Goal: Task Accomplishment & Management: Manage account settings

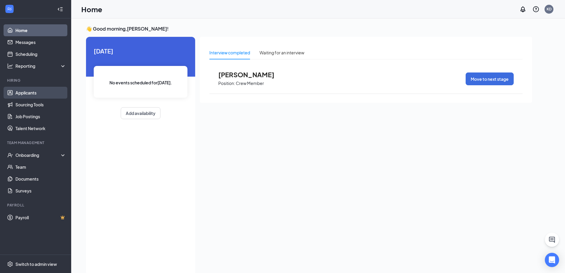
click at [31, 93] on link "Applicants" at bounding box center [40, 93] width 51 height 12
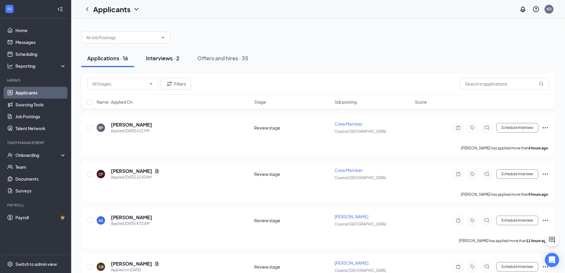
click at [167, 56] on div "Interviews · 2" at bounding box center [163, 57] width 34 height 7
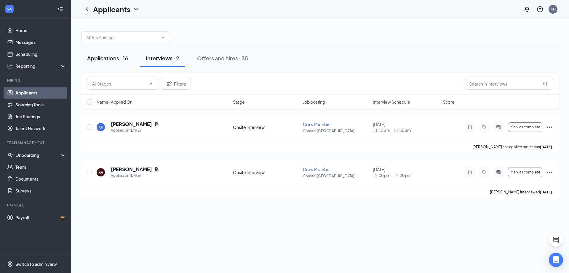
click at [112, 60] on div "Applications · 16" at bounding box center [107, 57] width 41 height 7
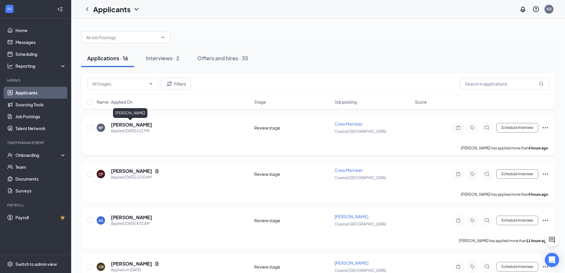
click at [135, 125] on h5 "[PERSON_NAME]" at bounding box center [131, 124] width 41 height 7
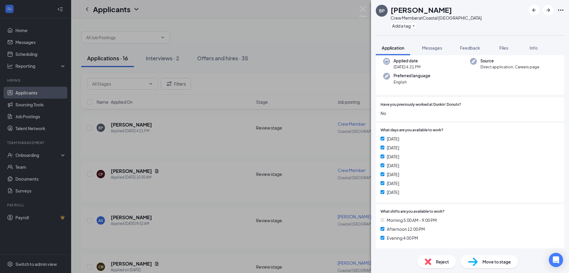
scroll to position [4, 0]
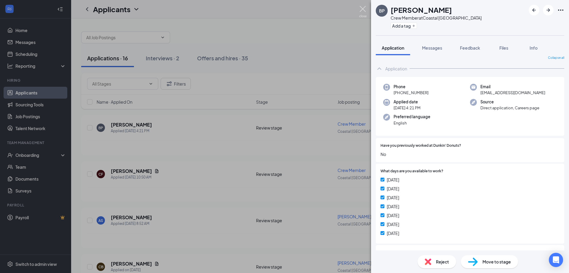
click at [366, 9] on img at bounding box center [362, 12] width 7 height 12
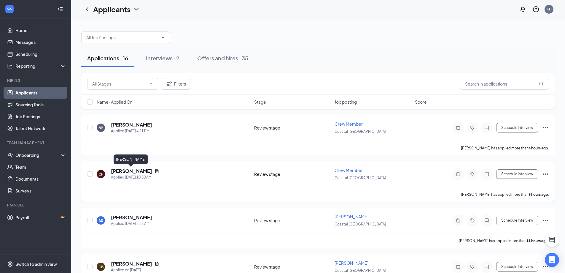
click at [134, 171] on h5 "[PERSON_NAME]" at bounding box center [131, 171] width 41 height 7
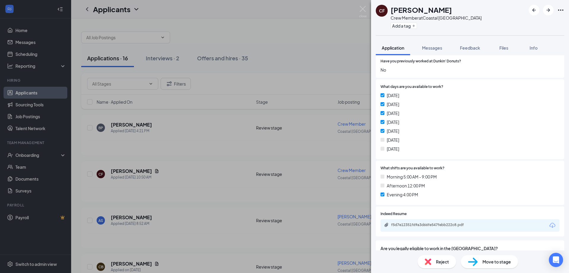
scroll to position [89, 0]
click at [439, 259] on span "Reject" at bounding box center [442, 261] width 13 height 7
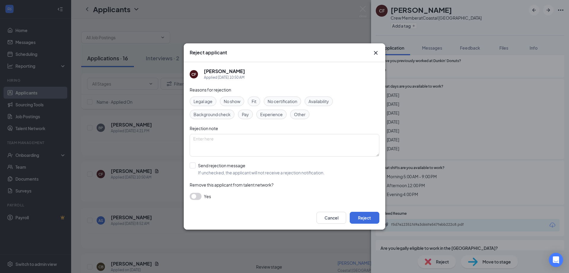
click at [322, 102] on span "Availability" at bounding box center [319, 101] width 20 height 7
click at [372, 214] on button "Reject" at bounding box center [365, 217] width 30 height 12
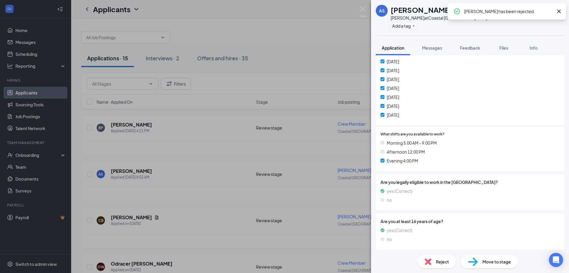
scroll to position [140, 0]
click at [362, 7] on img at bounding box center [362, 12] width 7 height 12
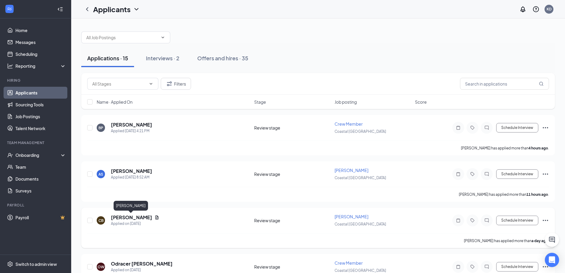
click at [136, 216] on h5 "[PERSON_NAME]" at bounding box center [131, 217] width 41 height 7
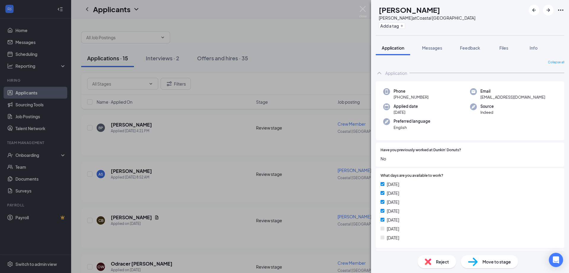
click at [445, 262] on span "Reject" at bounding box center [442, 261] width 13 height 7
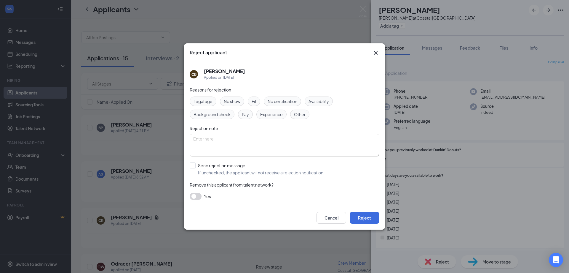
click at [315, 98] on div "Availability" at bounding box center [319, 100] width 28 height 9
click at [362, 219] on button "Reject" at bounding box center [365, 217] width 30 height 12
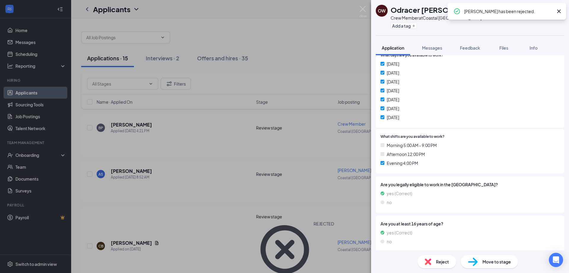
scroll to position [120, 0]
click at [193, 211] on div "OW Odracer [PERSON_NAME] Crew Member at Coastal Knightdale Add a tag Applicatio…" at bounding box center [284, 136] width 569 height 273
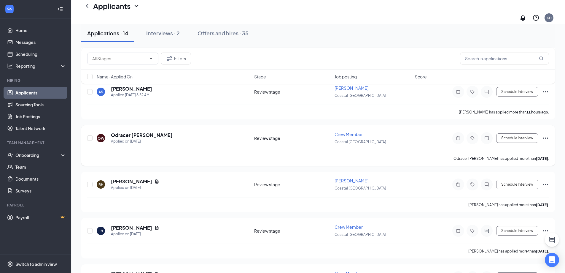
scroll to position [119, 0]
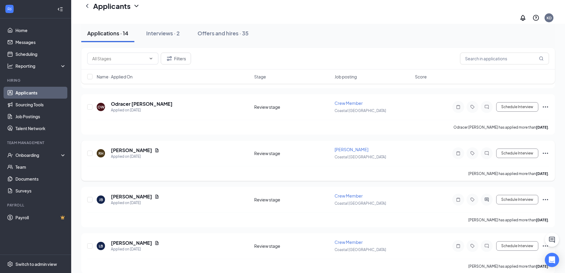
click at [550, 147] on div "RH [PERSON_NAME] Applied on [DATE] Review stage [PERSON_NAME] Coastal Knightdal…" at bounding box center [318, 160] width 474 height 40
click at [545, 152] on icon "Ellipses" at bounding box center [545, 152] width 5 height 1
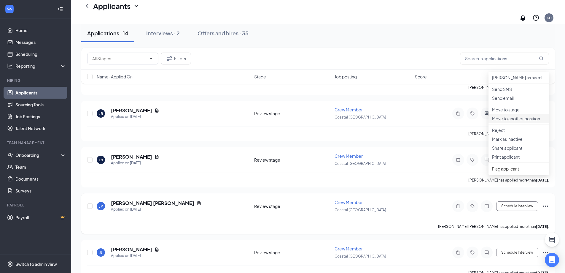
scroll to position [208, 0]
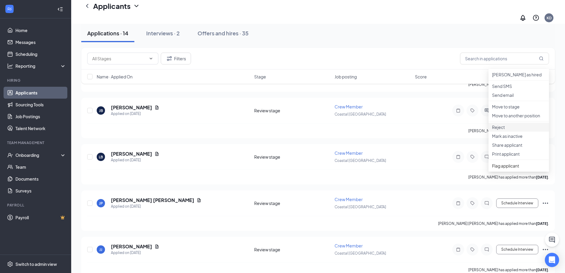
click at [504, 130] on p "Reject" at bounding box center [518, 127] width 53 height 6
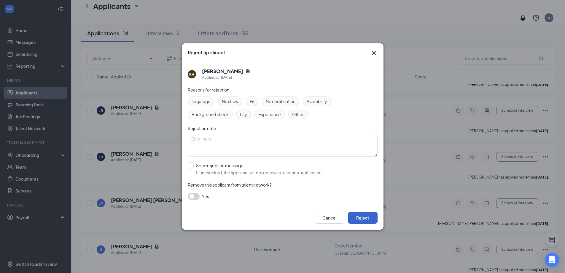
click at [360, 219] on button "Reject" at bounding box center [363, 217] width 30 height 12
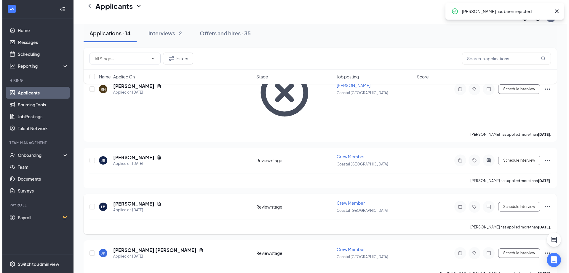
scroll to position [148, 0]
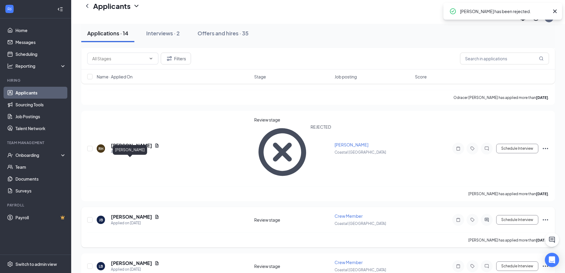
click at [126, 213] on h5 "[PERSON_NAME]" at bounding box center [131, 216] width 41 height 7
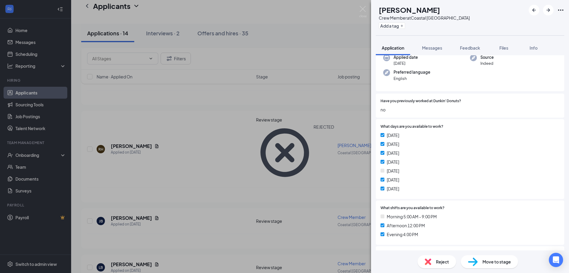
scroll to position [59, 0]
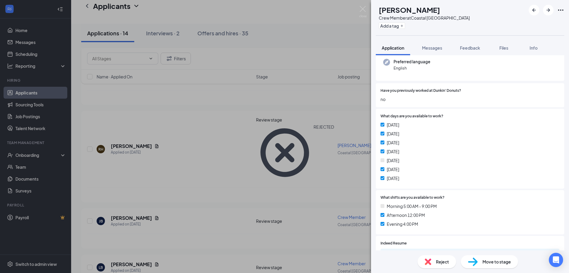
click at [444, 262] on span "Reject" at bounding box center [442, 261] width 13 height 7
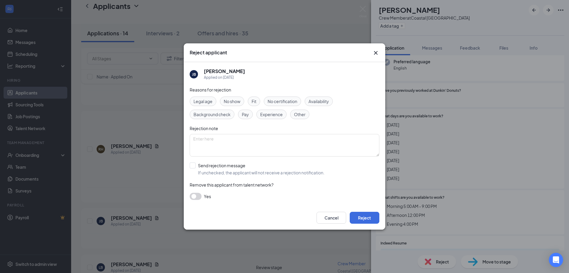
click at [317, 100] on span "Availability" at bounding box center [319, 101] width 20 height 7
click at [372, 219] on button "Reject" at bounding box center [365, 217] width 30 height 12
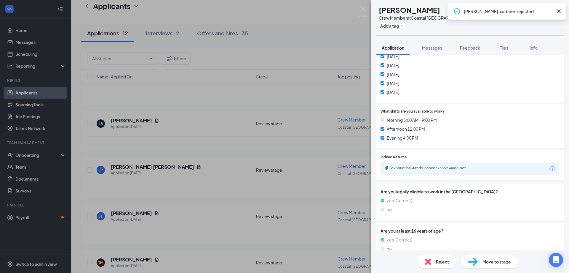
scroll to position [155, 0]
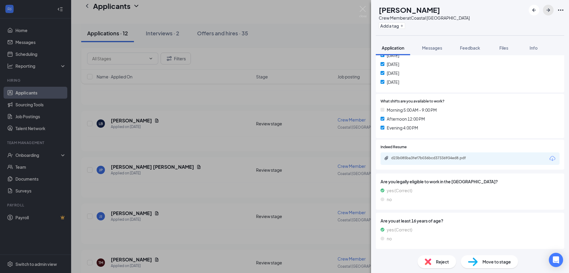
click at [550, 13] on icon "ArrowRight" at bounding box center [548, 10] width 7 height 7
click at [550, 10] on icon "ArrowRight" at bounding box center [548, 10] width 7 height 7
click at [553, 10] on button "button" at bounding box center [548, 10] width 11 height 11
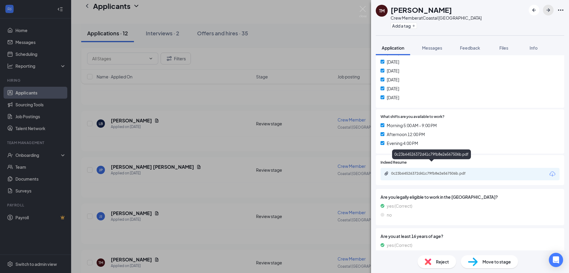
scroll to position [148, 0]
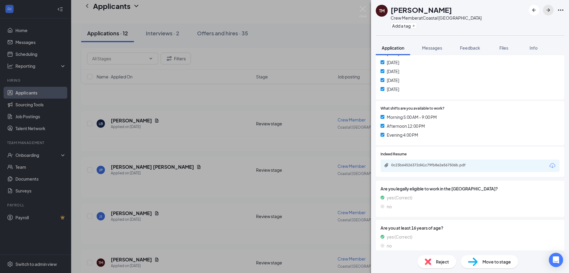
click at [550, 7] on icon "ArrowRight" at bounding box center [548, 10] width 7 height 7
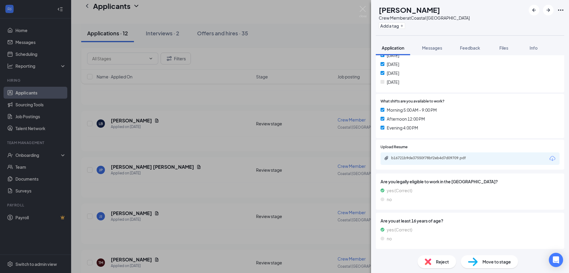
click at [439, 260] on span "Reject" at bounding box center [442, 261] width 13 height 7
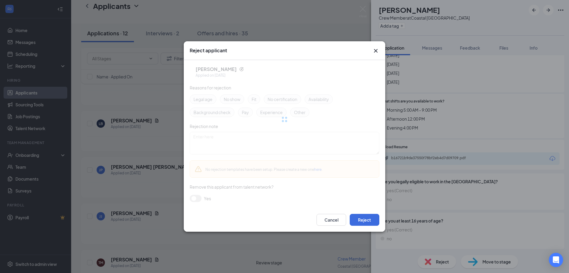
scroll to position [170, 0]
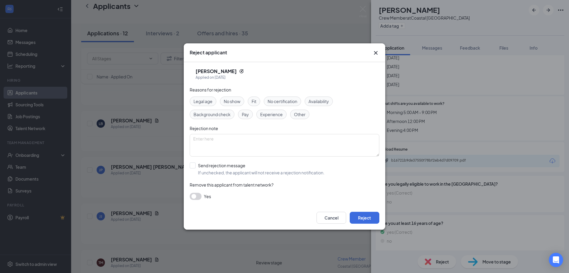
click at [322, 101] on span "Availability" at bounding box center [319, 101] width 20 height 7
click at [364, 221] on button "Reject" at bounding box center [365, 217] width 30 height 12
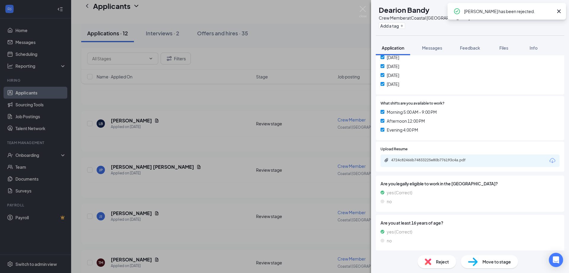
scroll to position [155, 0]
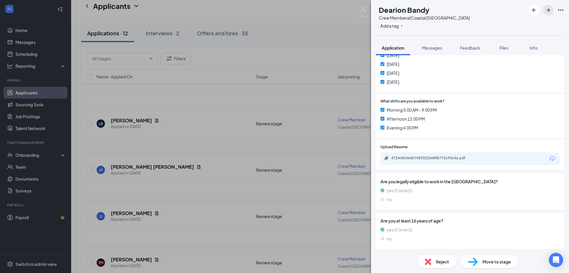
click at [550, 11] on icon "ArrowRight" at bounding box center [549, 10] width 4 height 4
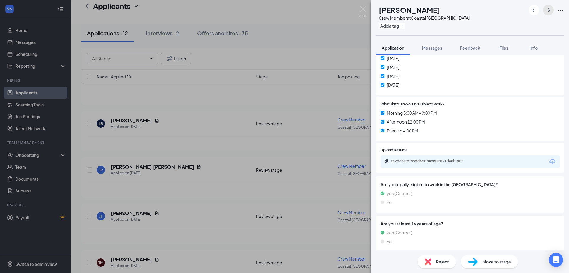
scroll to position [155, 0]
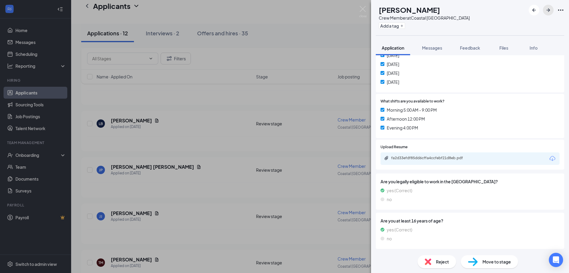
click at [551, 10] on icon "ArrowRight" at bounding box center [548, 10] width 7 height 7
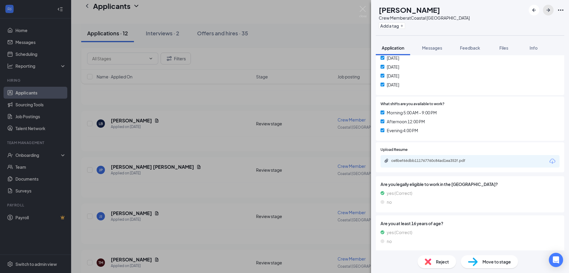
scroll to position [155, 0]
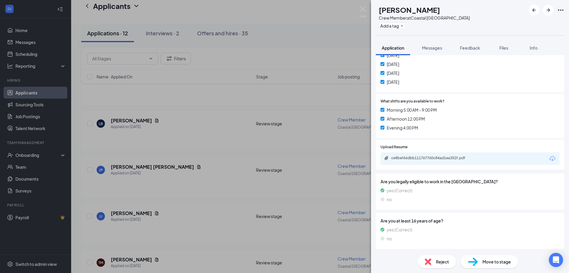
click at [550, 4] on div "AJ [PERSON_NAME] Crew Member at Coastal Knightdale Add a tag" at bounding box center [470, 17] width 198 height 35
click at [551, 13] on icon "ArrowRight" at bounding box center [548, 10] width 7 height 7
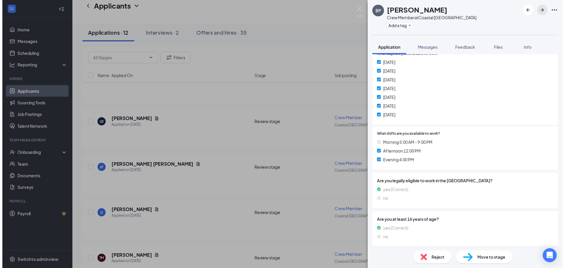
scroll to position [123, 0]
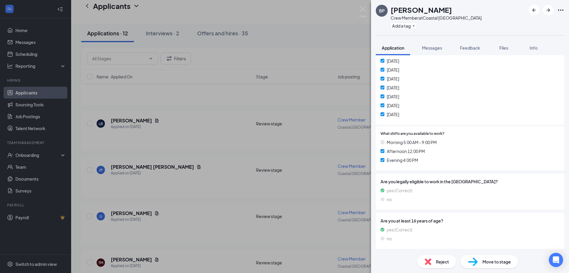
click at [378, 8] on div "BP" at bounding box center [382, 11] width 12 height 12
click at [370, 12] on div "BP [PERSON_NAME] Crew Member at Coastal Knightdale Add a tag Application Messag…" at bounding box center [284, 136] width 569 height 273
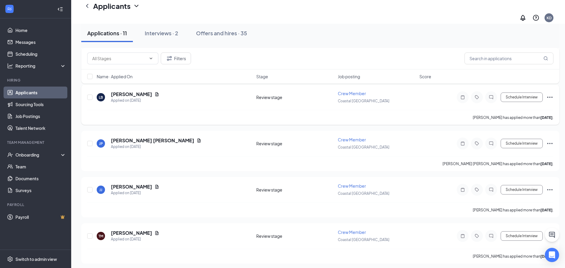
scroll to position [297, 0]
